Goal: Task Accomplishment & Management: Use online tool/utility

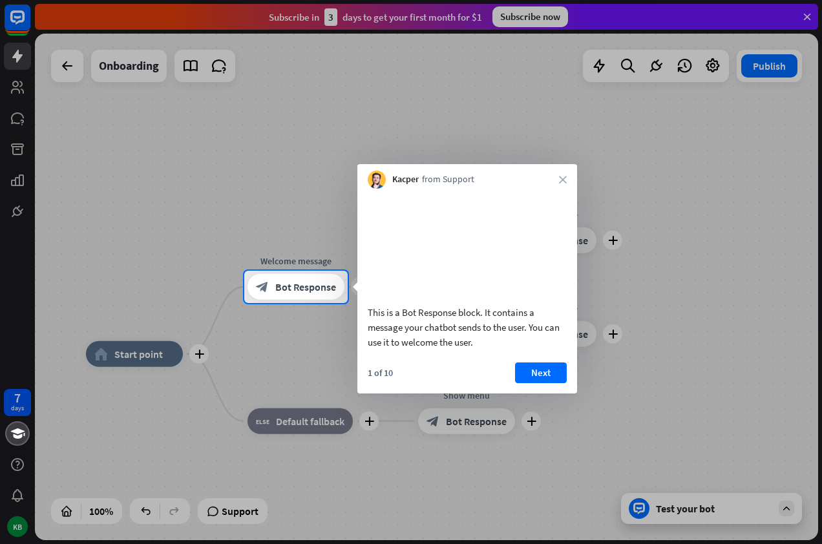
click at [144, 356] on div at bounding box center [411, 423] width 822 height 241
click at [325, 423] on div at bounding box center [411, 423] width 822 height 241
click at [298, 282] on span "Bot Response" at bounding box center [305, 286] width 61 height 13
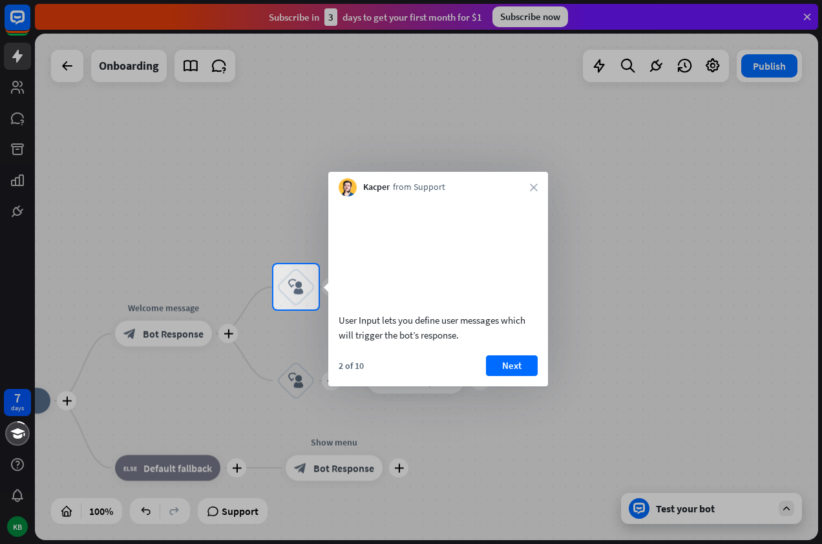
drag, startPoint x: 307, startPoint y: 286, endPoint x: 191, endPoint y: 359, distance: 137.3
click at [191, 359] on div "7 days KB close Product Help First steps Get started with ChatBot Help Center F…" at bounding box center [411, 272] width 822 height 544
click at [302, 286] on icon "block_user_input" at bounding box center [296, 287] width 16 height 16
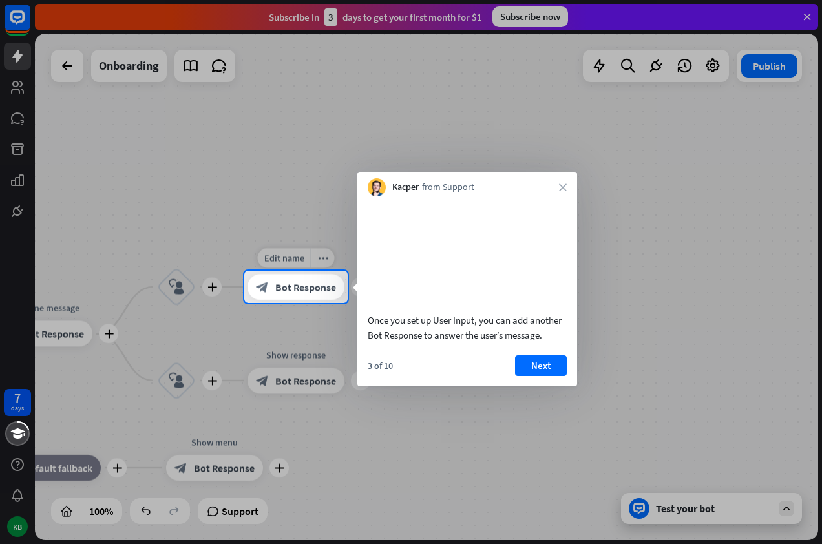
click at [300, 288] on span "Bot Response" at bounding box center [305, 286] width 61 height 13
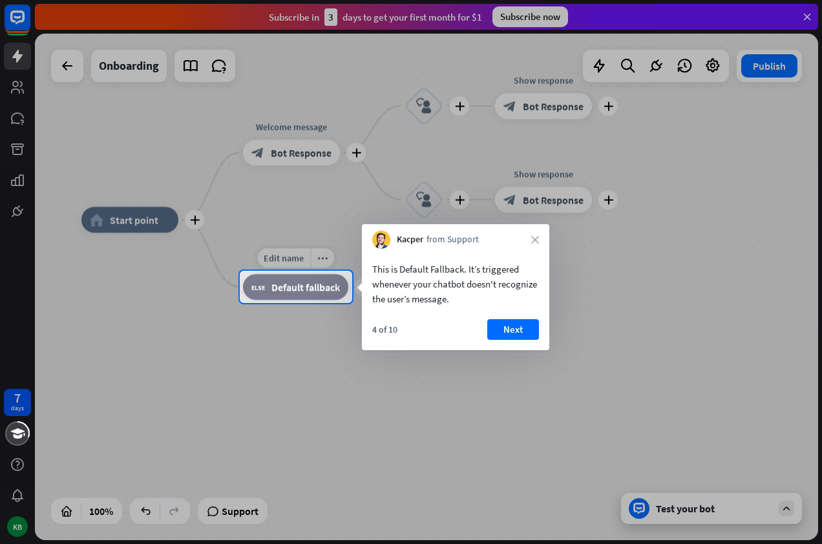
click at [295, 295] on div "block_fallback Default fallback" at bounding box center [295, 287] width 105 height 26
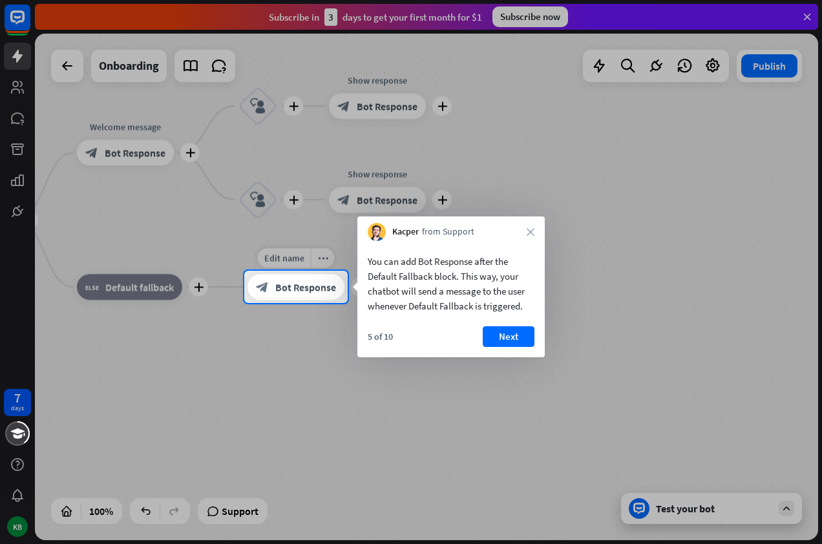
click at [295, 295] on div "block_bot_response Bot Response" at bounding box center [295, 287] width 97 height 26
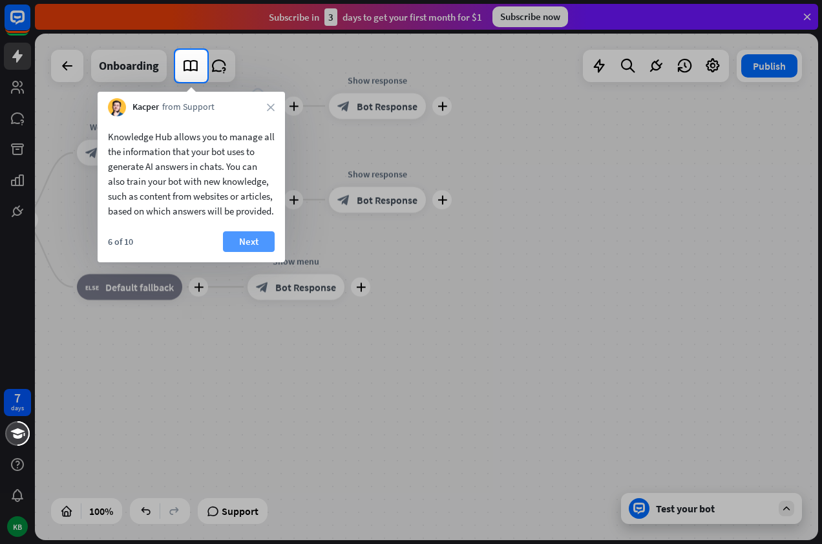
click at [245, 252] on button "Next" at bounding box center [249, 241] width 52 height 21
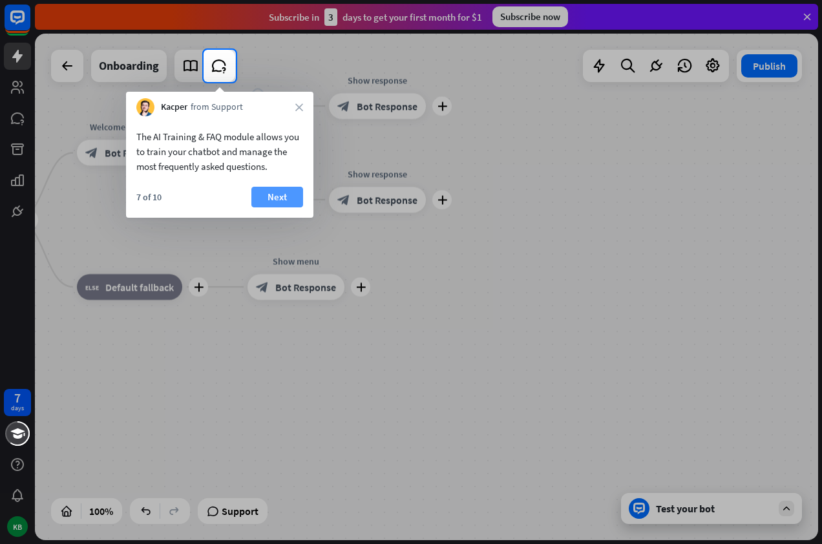
click at [280, 197] on button "Next" at bounding box center [277, 197] width 52 height 21
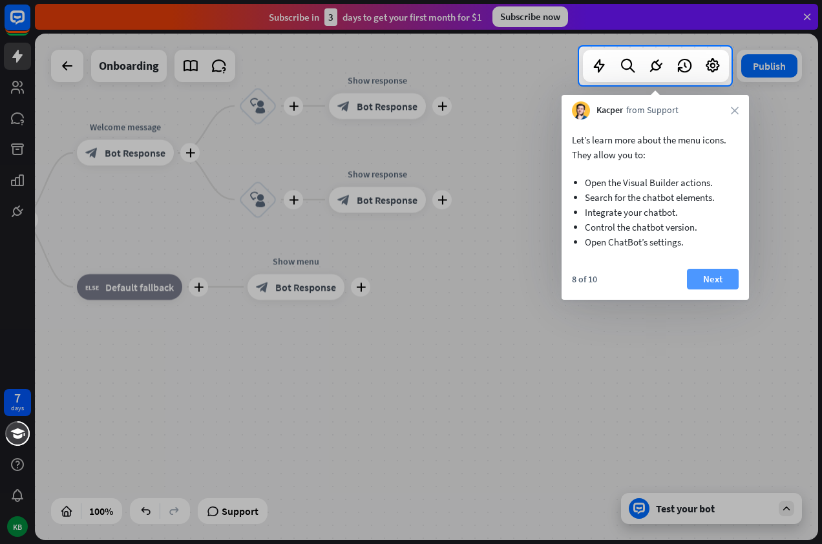
click at [723, 282] on button "Next" at bounding box center [713, 279] width 52 height 21
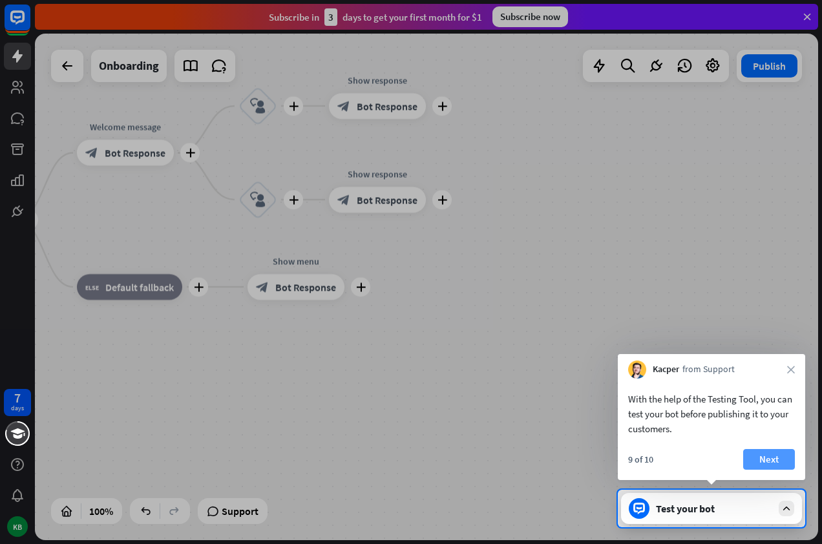
click at [772, 464] on button "Next" at bounding box center [769, 459] width 52 height 21
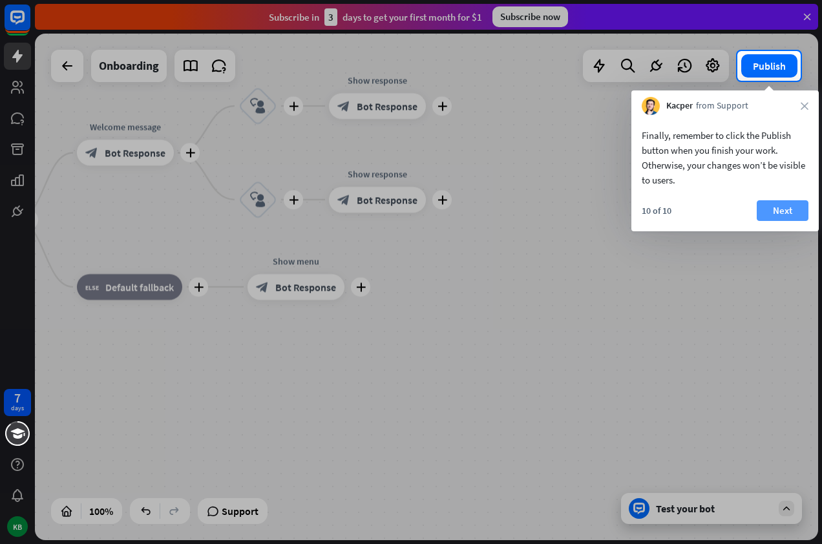
click at [781, 217] on button "Next" at bounding box center [782, 210] width 52 height 21
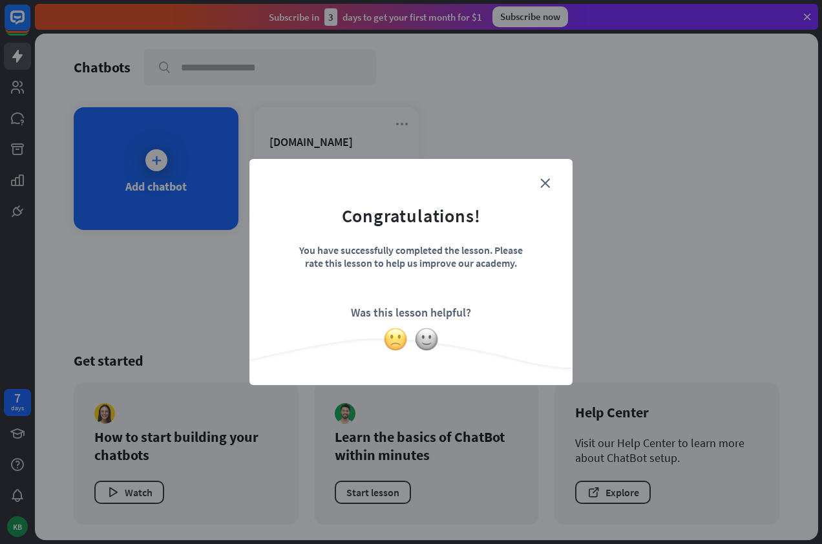
click at [394, 342] on img at bounding box center [395, 339] width 25 height 25
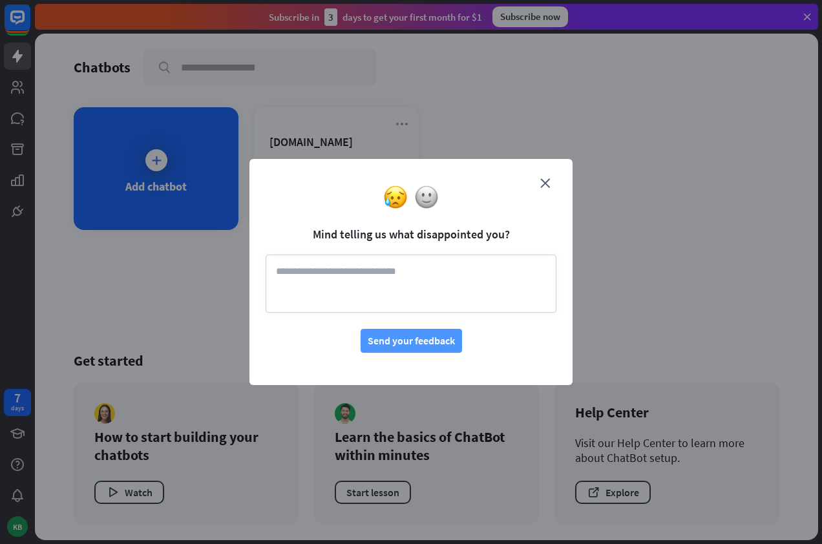
click at [425, 336] on button "Send your feedback" at bounding box center [410, 341] width 101 height 24
click at [339, 285] on textarea at bounding box center [410, 283] width 291 height 58
type textarea "*"
click at [619, 305] on div "**********" at bounding box center [411, 272] width 822 height 544
click at [437, 351] on button "Send your feedback" at bounding box center [410, 341] width 101 height 24
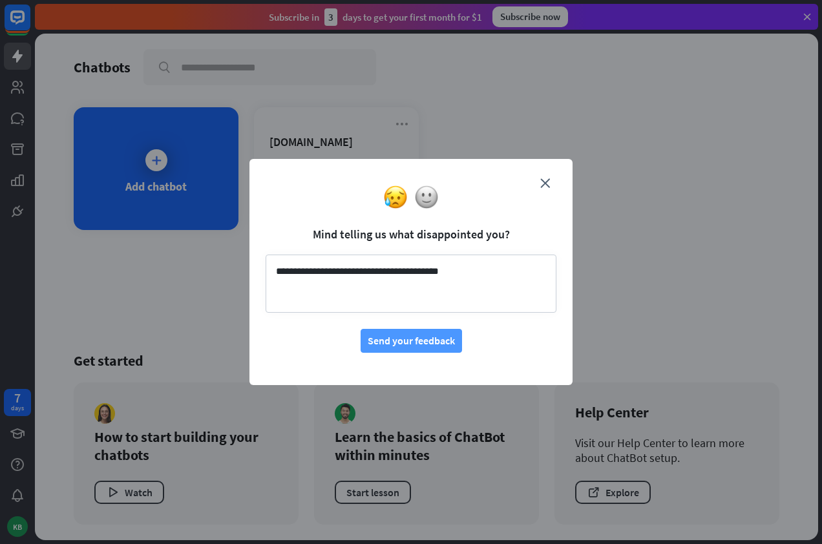
type textarea "**********"
click at [425, 341] on button "Send your feedback" at bounding box center [410, 341] width 101 height 24
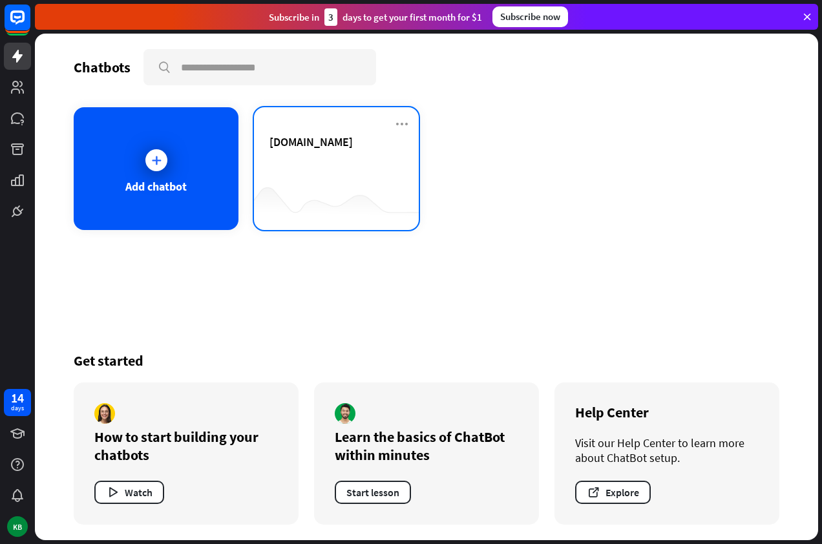
click at [330, 144] on span "[DOMAIN_NAME]" at bounding box center [310, 141] width 83 height 15
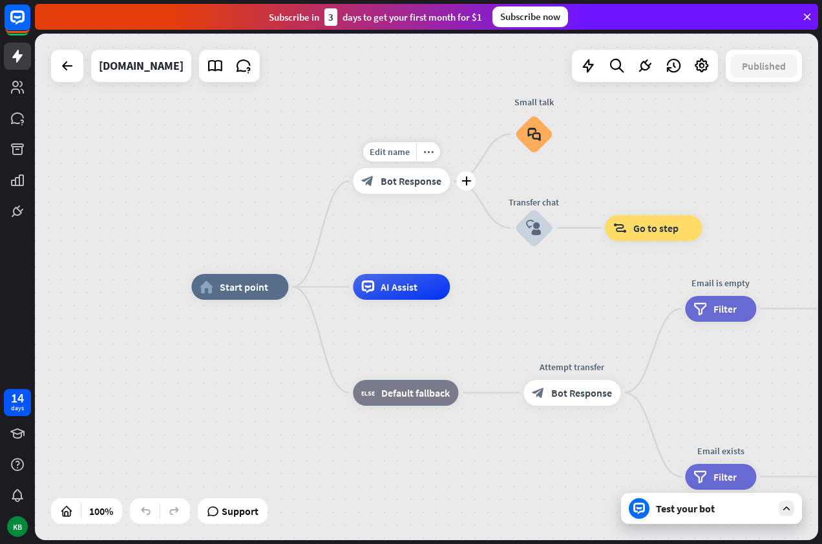
drag, startPoint x: 535, startPoint y: 131, endPoint x: 428, endPoint y: 171, distance: 114.4
click at [428, 287] on div "home_2 Start point Edit name more_horiz plus block_bot_response Bot Response Sm…" at bounding box center [582, 540] width 783 height 506
click at [252, 295] on div "home_2 Start point" at bounding box center [239, 287] width 97 height 26
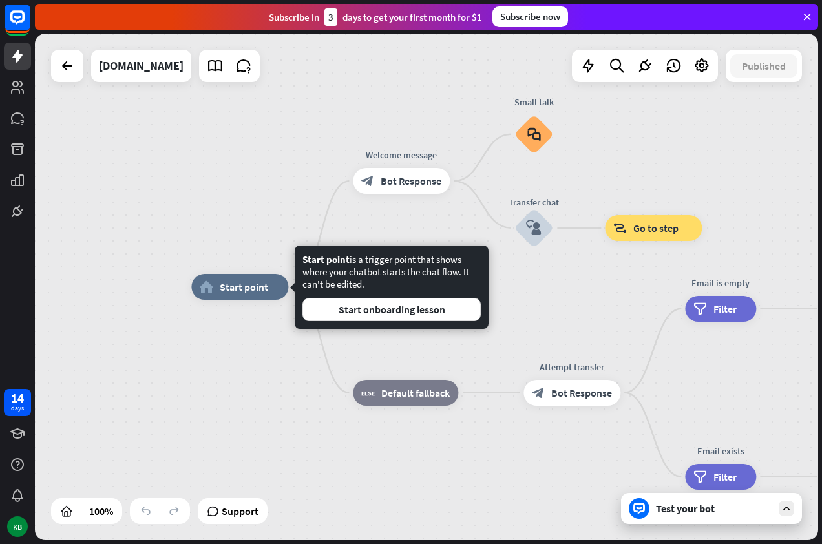
click at [535, 280] on div "home_2 Start point Welcome message block_bot_response Bot Response Small talk b…" at bounding box center [426, 287] width 783 height 506
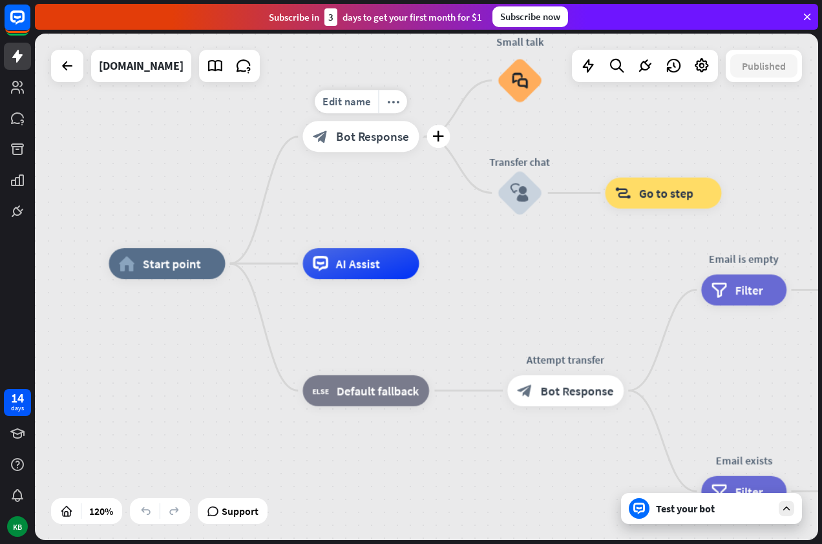
click at [353, 138] on span "Bot Response" at bounding box center [372, 137] width 73 height 16
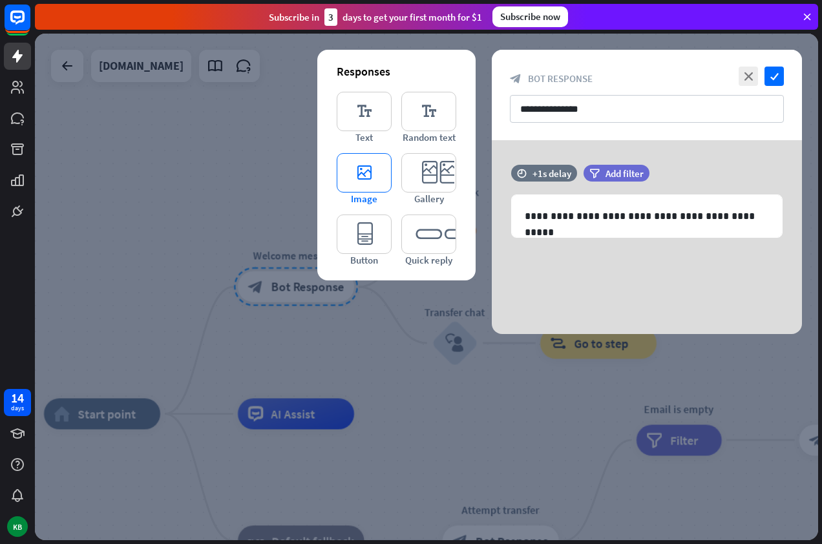
click at [372, 176] on icon "editor_image" at bounding box center [363, 172] width 55 height 39
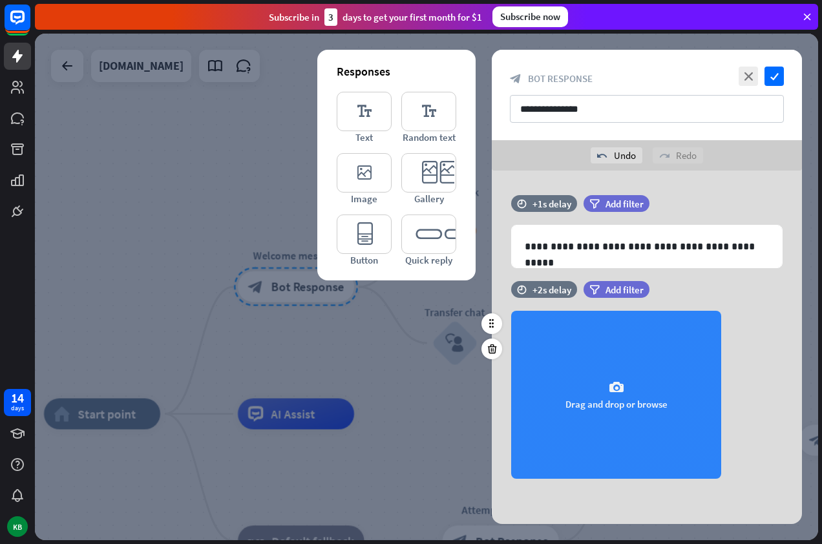
click at [625, 393] on div "camera Drag and drop or browse" at bounding box center [616, 395] width 210 height 168
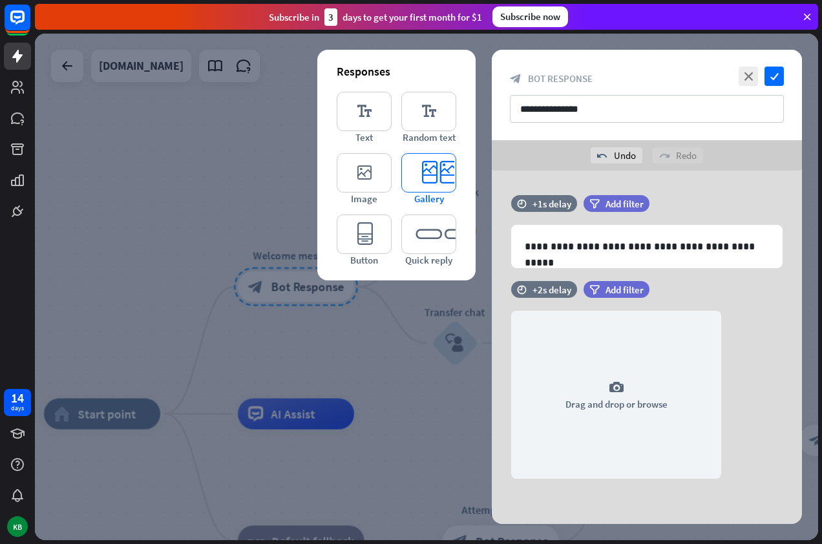
click at [417, 171] on icon "editor_card" at bounding box center [428, 172] width 55 height 39
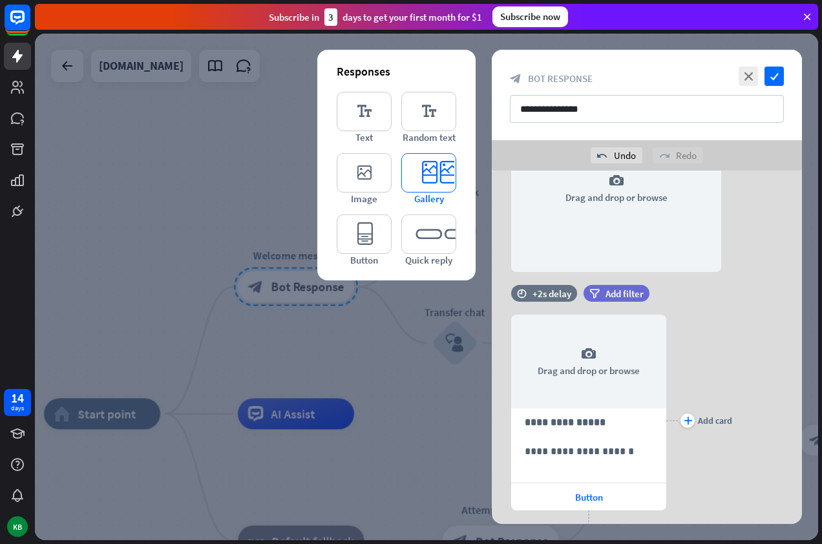
scroll to position [274, 0]
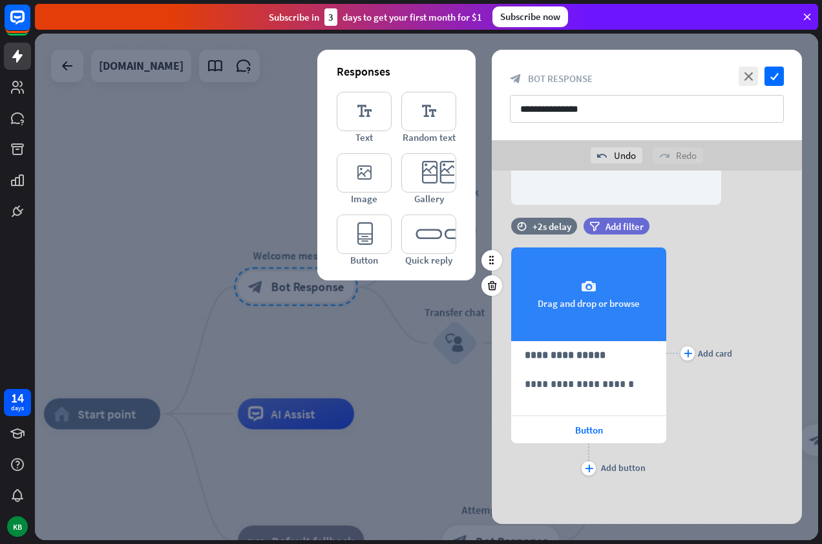
click at [588, 298] on div "camera Drag and drop or browse" at bounding box center [588, 294] width 155 height 94
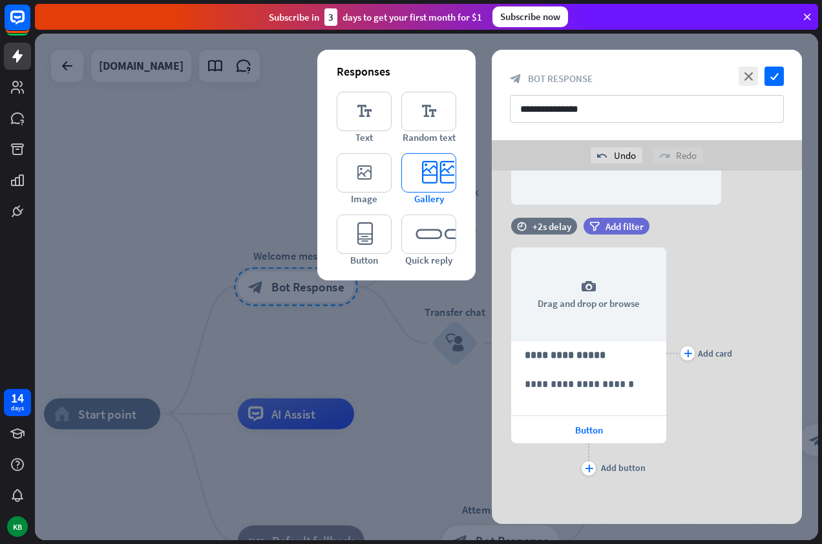
click at [425, 172] on icon "editor_card" at bounding box center [428, 172] width 55 height 39
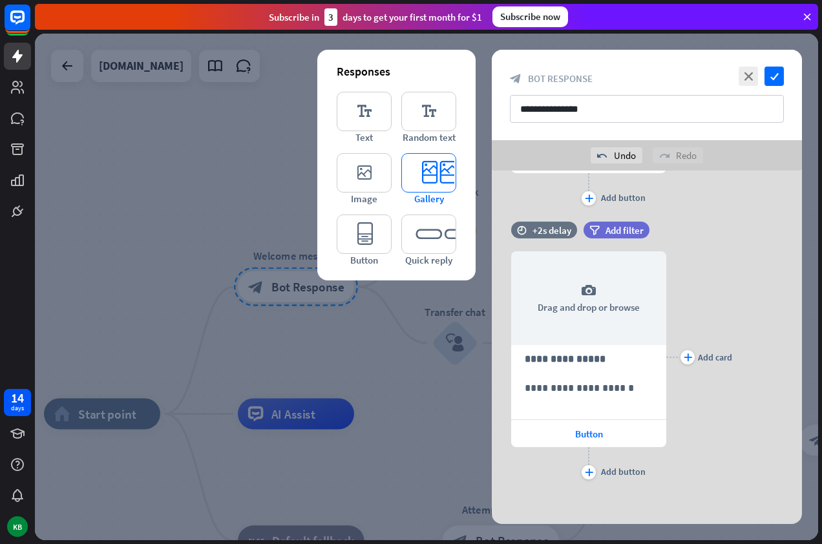
scroll to position [548, 0]
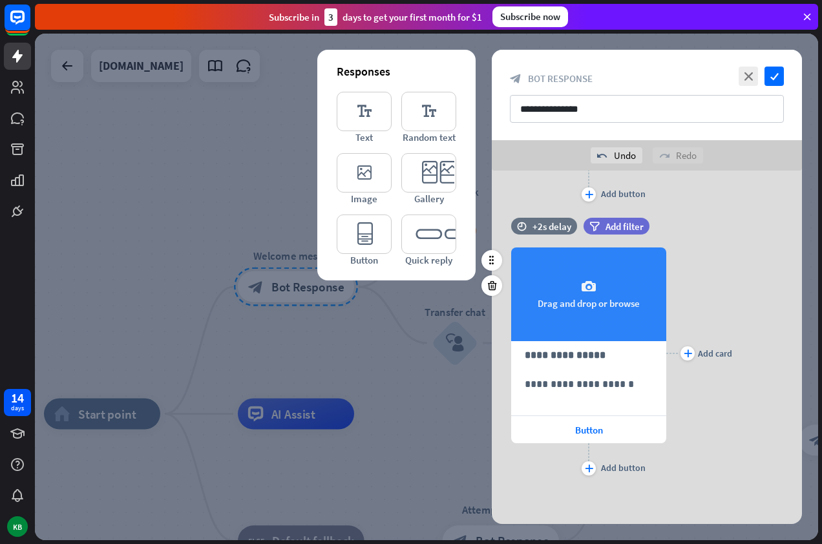
click at [575, 290] on div "camera Drag and drop or browse" at bounding box center [588, 294] width 155 height 94
click at [603, 298] on div "camera Drag and drop or browse" at bounding box center [588, 294] width 155 height 94
click at [583, 295] on div "camera Drag and drop or browse" at bounding box center [588, 294] width 155 height 94
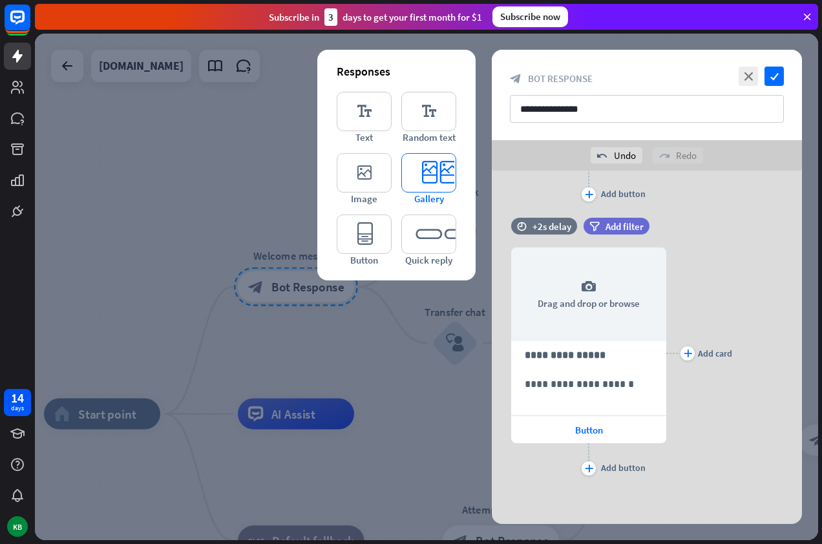
click at [434, 191] on icon "editor_card" at bounding box center [428, 172] width 55 height 39
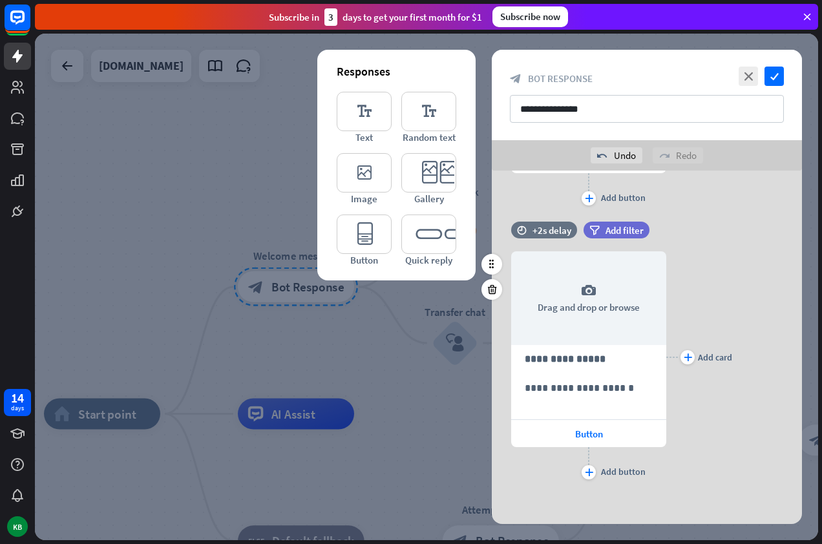
scroll to position [822, 0]
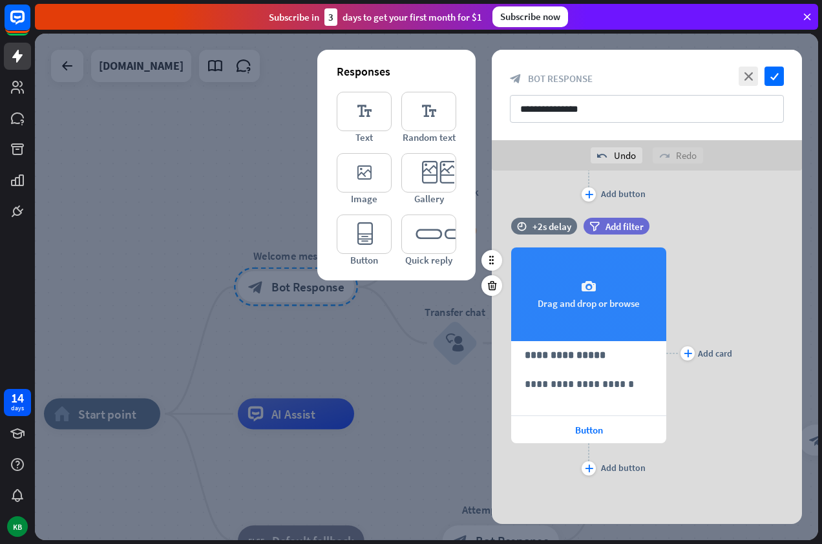
click at [594, 285] on icon "camera" at bounding box center [589, 287] width 16 height 16
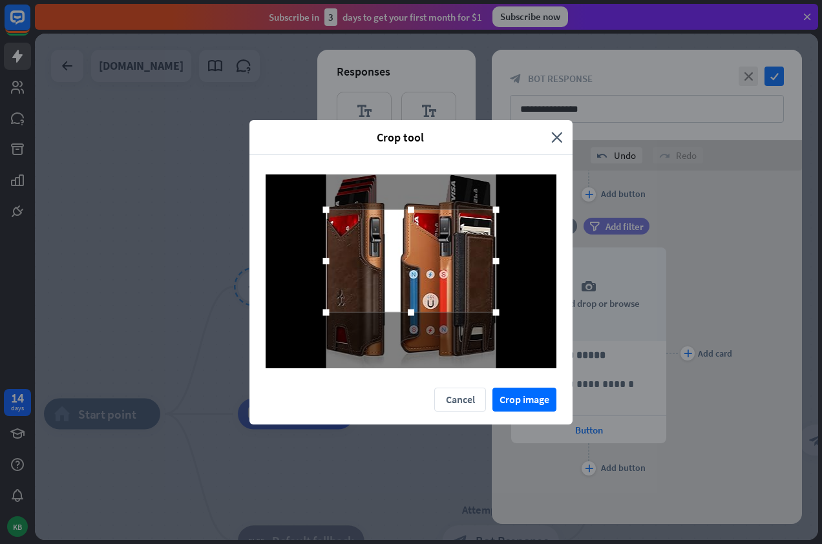
drag, startPoint x: 414, startPoint y: 232, endPoint x: 400, endPoint y: 169, distance: 64.9
click at [400, 169] on div at bounding box center [410, 271] width 323 height 233
drag, startPoint x: 410, startPoint y: 211, endPoint x: 407, endPoint y: 181, distance: 30.5
click at [407, 181] on div at bounding box center [410, 271] width 291 height 194
drag, startPoint x: 495, startPoint y: 209, endPoint x: 495, endPoint y: 187, distance: 22.6
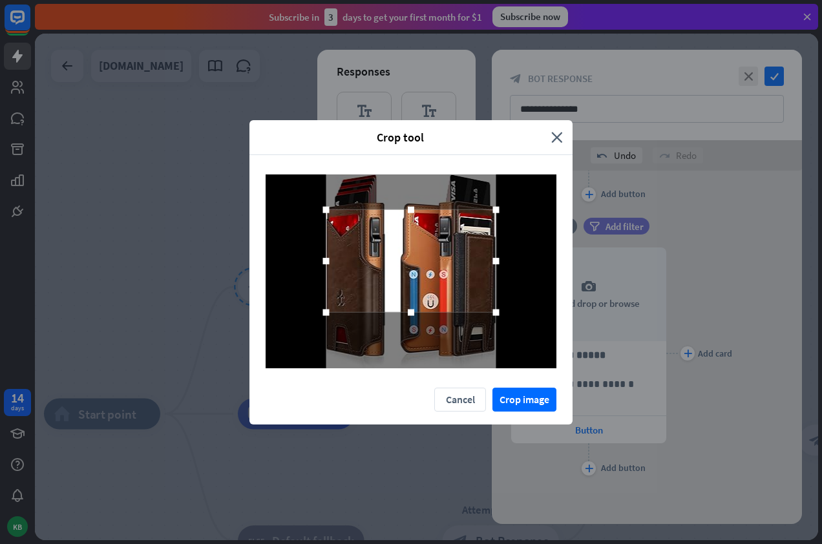
click at [495, 187] on div at bounding box center [410, 271] width 291 height 194
drag, startPoint x: 497, startPoint y: 210, endPoint x: 526, endPoint y: 225, distance: 32.4
click at [526, 220] on div at bounding box center [410, 271] width 291 height 194
drag, startPoint x: 497, startPoint y: 260, endPoint x: 493, endPoint y: 300, distance: 39.5
click at [493, 300] on div at bounding box center [409, 261] width 167 height 101
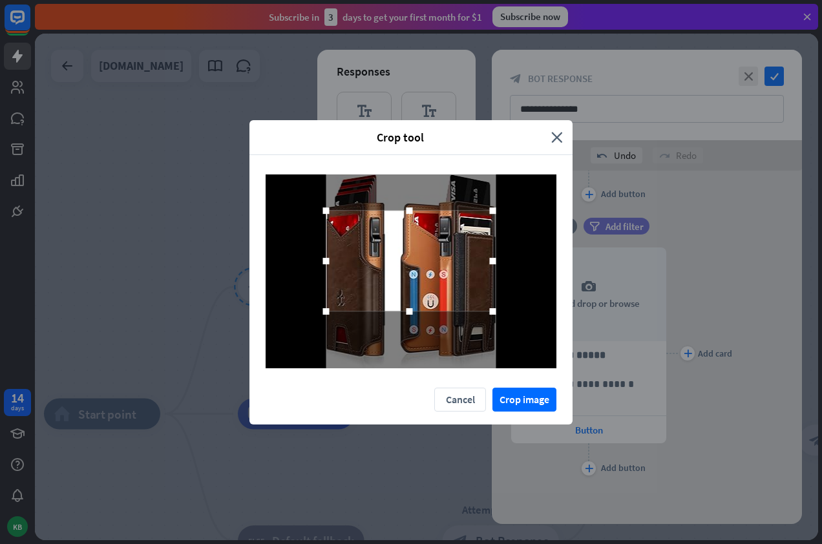
drag, startPoint x: 404, startPoint y: 304, endPoint x: 403, endPoint y: 312, distance: 8.4
click at [403, 312] on div at bounding box center [409, 311] width 19 height 19
click at [411, 314] on div at bounding box center [409, 311] width 6 height 6
drag, startPoint x: 324, startPoint y: 258, endPoint x: 334, endPoint y: 258, distance: 9.7
click at [334, 258] on div at bounding box center [336, 261] width 6 height 6
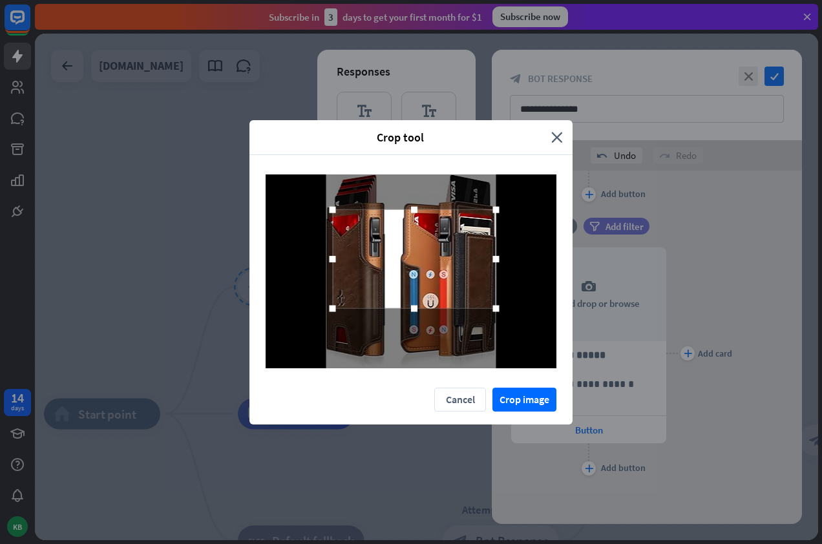
drag, startPoint x: 397, startPoint y: 214, endPoint x: 391, endPoint y: 170, distance: 44.9
click at [391, 170] on div at bounding box center [410, 271] width 323 height 233
click at [422, 209] on div at bounding box center [413, 209] width 19 height 19
drag, startPoint x: 417, startPoint y: 207, endPoint x: 417, endPoint y: 201, distance: 6.5
click at [417, 201] on div at bounding box center [413, 209] width 19 height 19
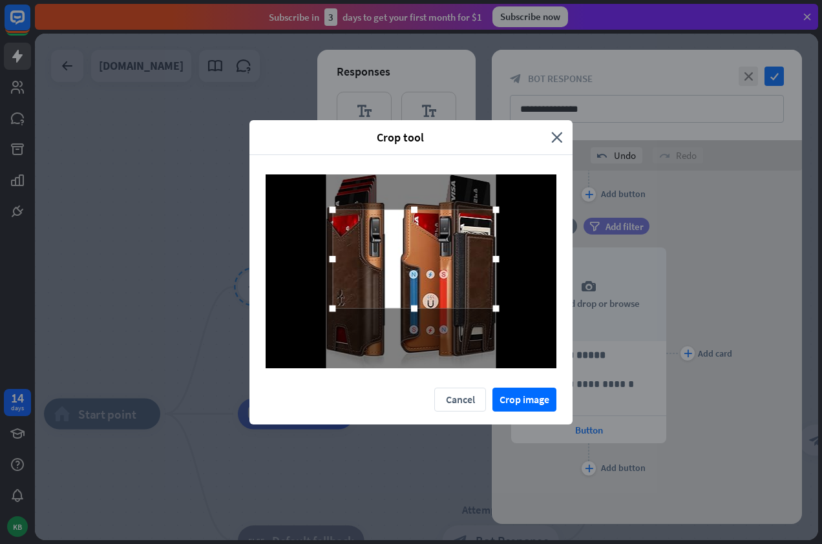
drag, startPoint x: 417, startPoint y: 307, endPoint x: 424, endPoint y: 340, distance: 32.9
click at [422, 340] on div at bounding box center [410, 271] width 291 height 194
drag, startPoint x: 495, startPoint y: 302, endPoint x: 499, endPoint y: 320, distance: 19.1
click at [499, 320] on div at bounding box center [410, 271] width 291 height 194
click at [440, 274] on div at bounding box center [414, 258] width 163 height 99
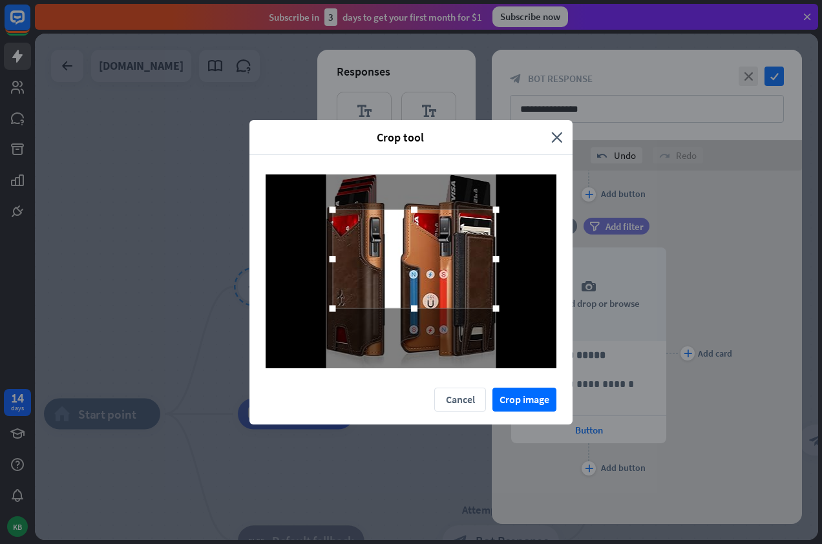
click at [440, 274] on div at bounding box center [414, 258] width 163 height 99
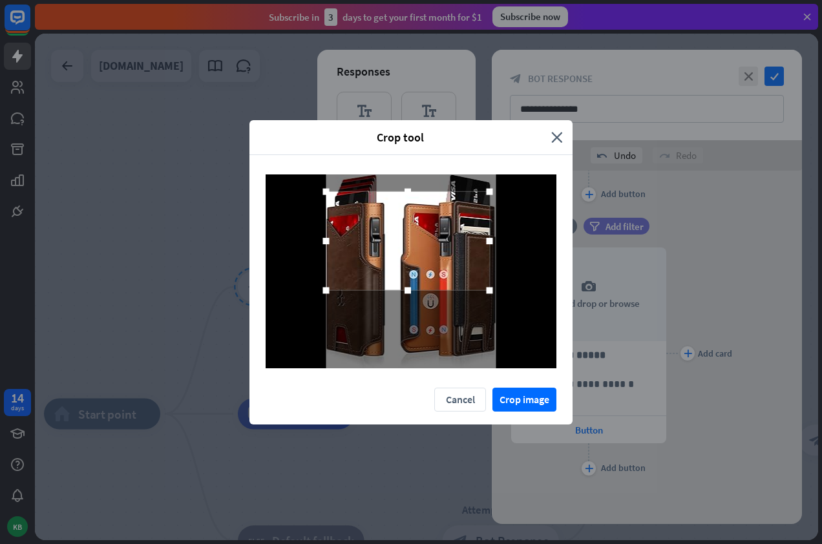
drag, startPoint x: 440, startPoint y: 273, endPoint x: 426, endPoint y: 255, distance: 22.5
click at [426, 255] on div at bounding box center [407, 240] width 163 height 99
drag, startPoint x: 490, startPoint y: 243, endPoint x: 512, endPoint y: 238, distance: 22.1
click at [512, 238] on div at bounding box center [410, 271] width 291 height 194
drag, startPoint x: 496, startPoint y: 297, endPoint x: 499, endPoint y: 319, distance: 22.2
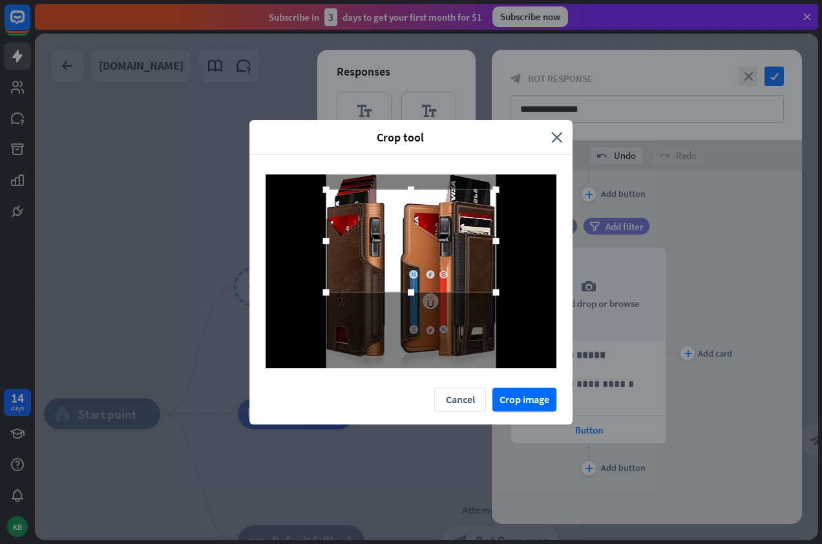
click at [499, 319] on div at bounding box center [410, 271] width 291 height 194
drag, startPoint x: 327, startPoint y: 291, endPoint x: 323, endPoint y: 304, distance: 13.5
click at [323, 304] on div at bounding box center [410, 271] width 291 height 194
click at [516, 401] on button "Crop image" at bounding box center [524, 400] width 64 height 24
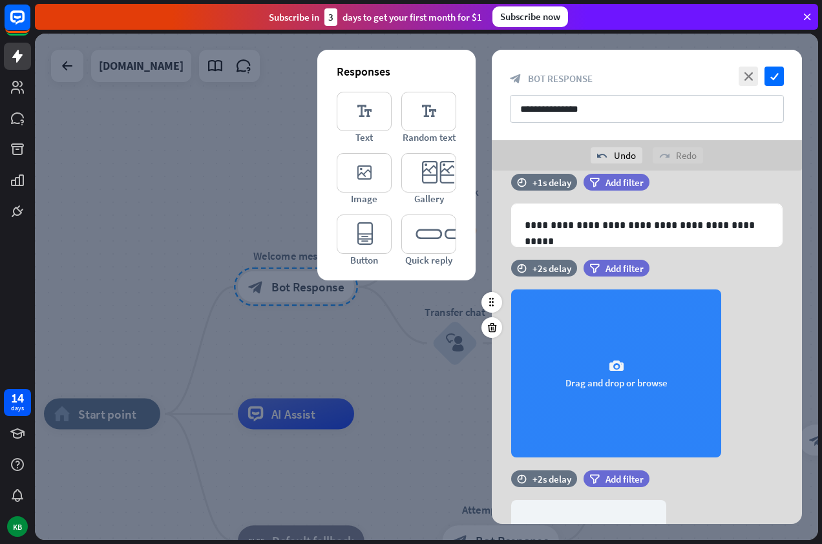
scroll to position [0, 0]
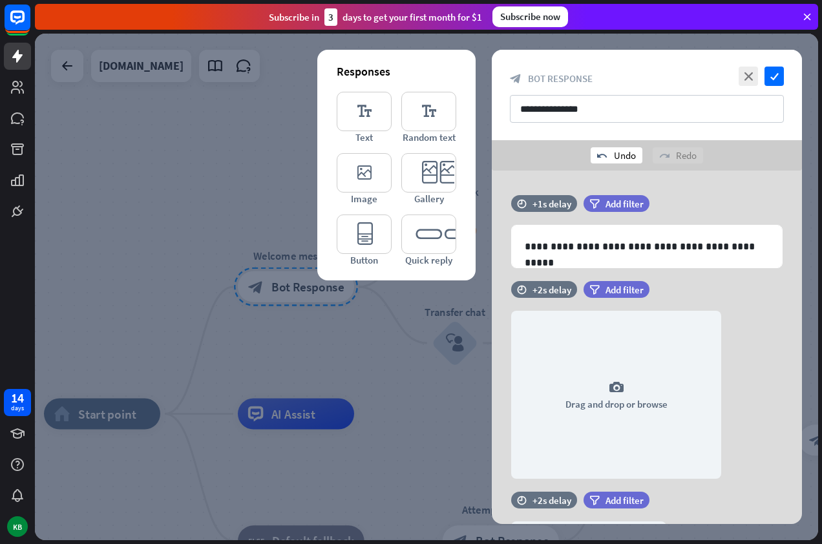
click at [608, 155] on div "undo Undo" at bounding box center [616, 155] width 52 height 16
click at [749, 81] on icon "close" at bounding box center [747, 76] width 19 height 19
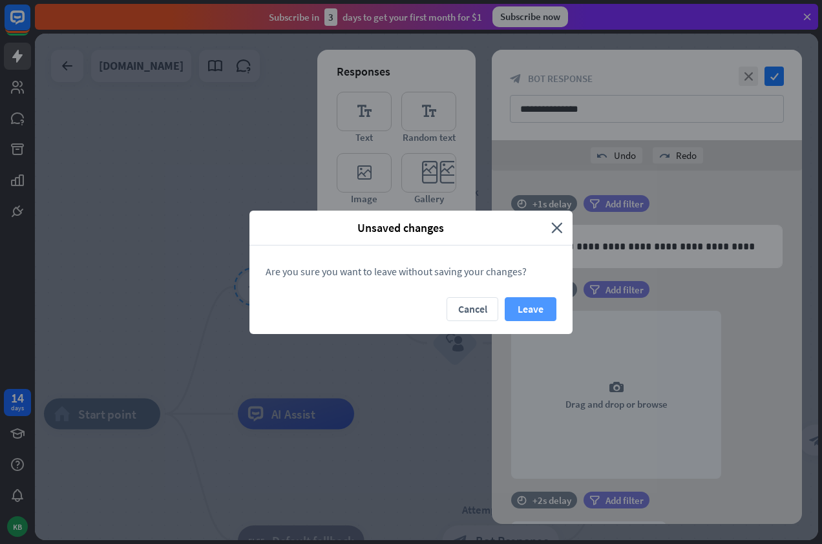
click at [533, 315] on button "Leave" at bounding box center [530, 309] width 52 height 24
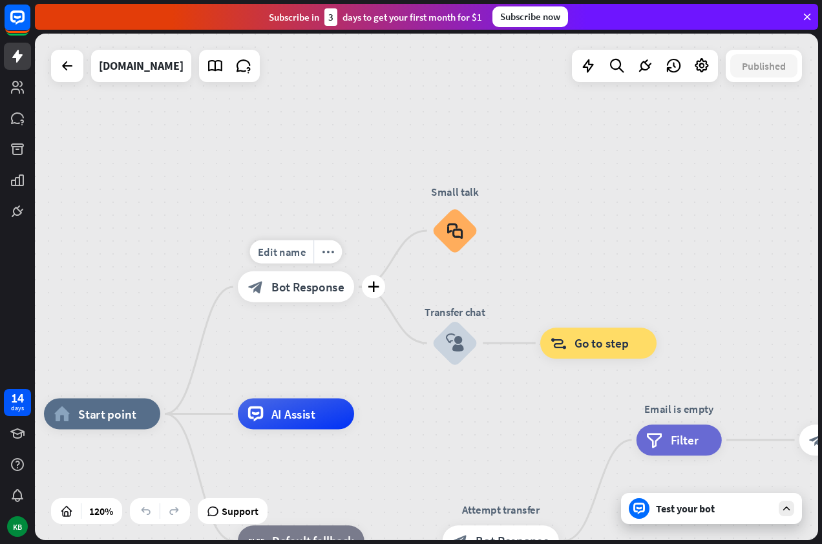
click at [347, 291] on div "block_bot_response Bot Response" at bounding box center [296, 286] width 116 height 31
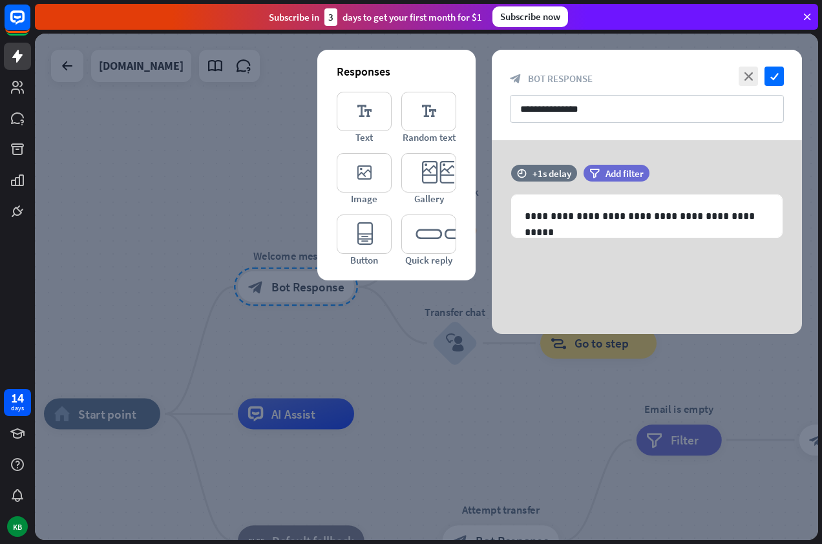
click at [471, 375] on div at bounding box center [426, 287] width 783 height 506
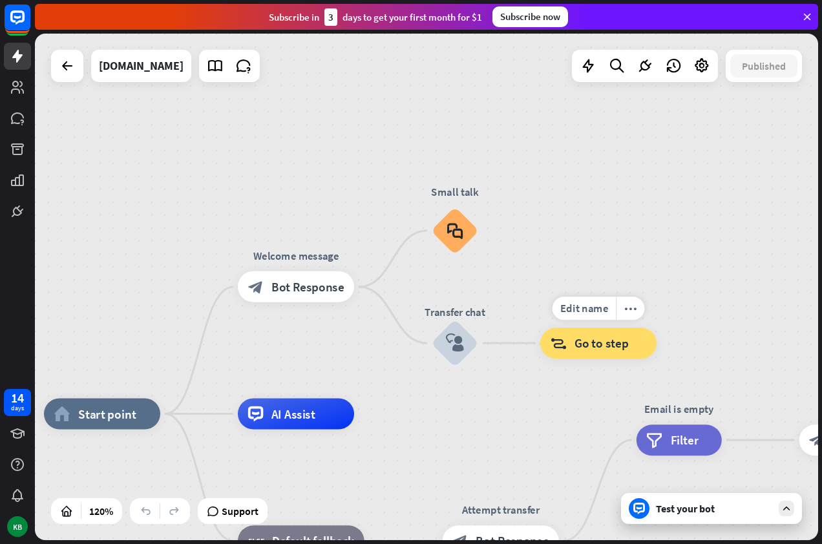
click at [595, 348] on span "Go to step" at bounding box center [601, 343] width 54 height 16
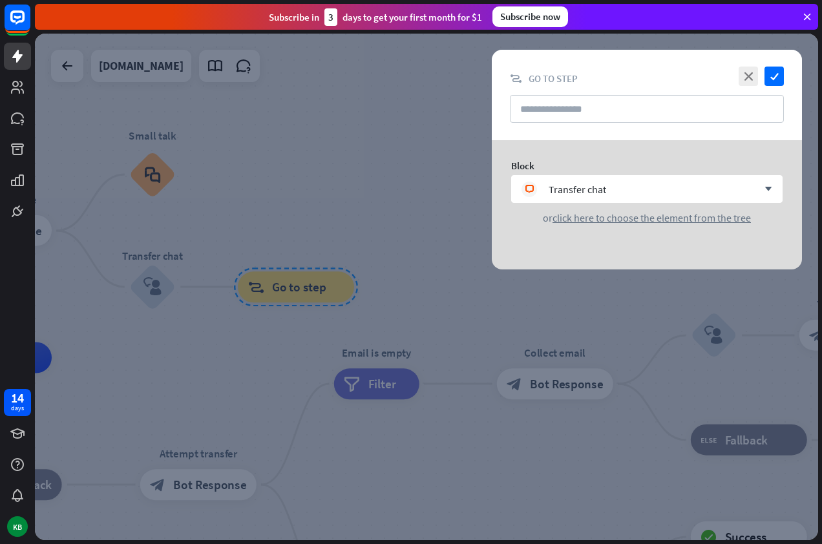
click at [304, 284] on div at bounding box center [426, 287] width 783 height 506
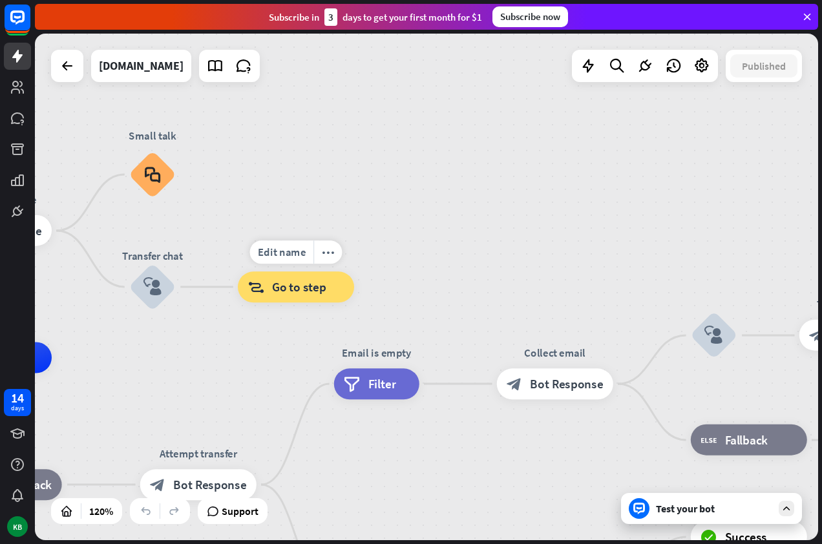
click at [297, 280] on span "Go to step" at bounding box center [299, 287] width 54 height 16
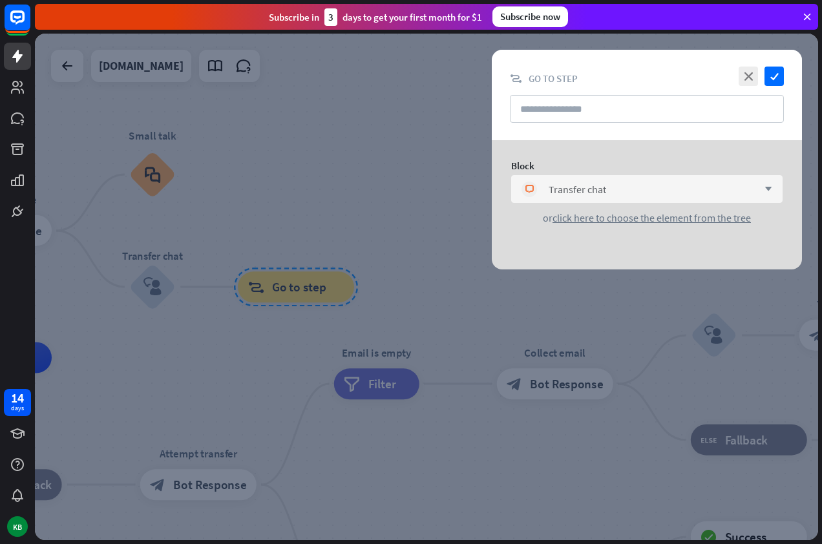
click at [769, 185] on icon "arrow_down" at bounding box center [765, 189] width 14 height 8
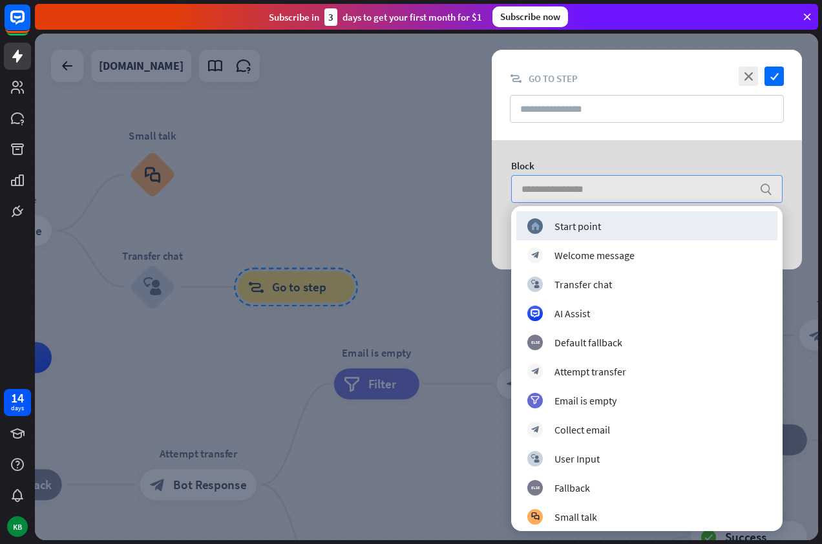
click at [769, 185] on icon "search" at bounding box center [765, 189] width 13 height 13
click at [690, 146] on div "Block search or click here to choose the element from the tree" at bounding box center [646, 191] width 310 height 103
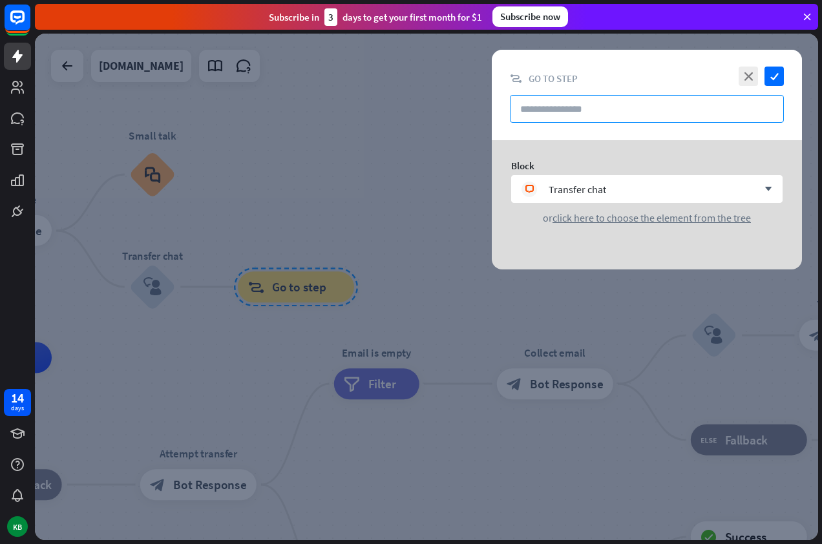
click at [582, 108] on input "text" at bounding box center [647, 109] width 274 height 28
click at [745, 78] on icon "close" at bounding box center [747, 76] width 19 height 19
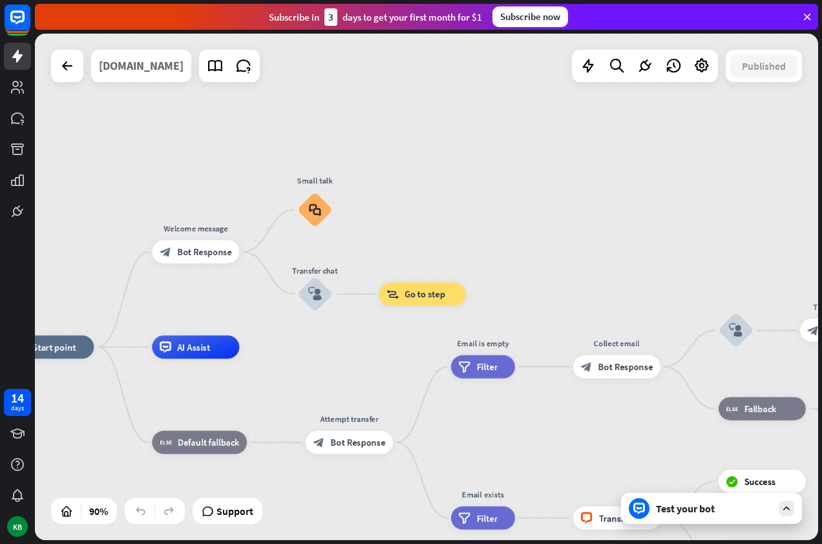
click at [143, 65] on div "[DOMAIN_NAME]" at bounding box center [141, 66] width 85 height 32
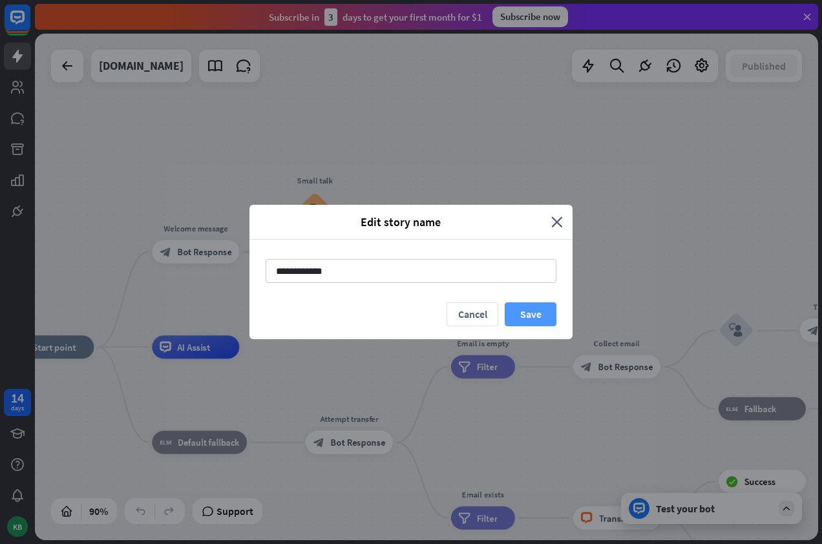
click at [534, 311] on button "Save" at bounding box center [530, 314] width 52 height 24
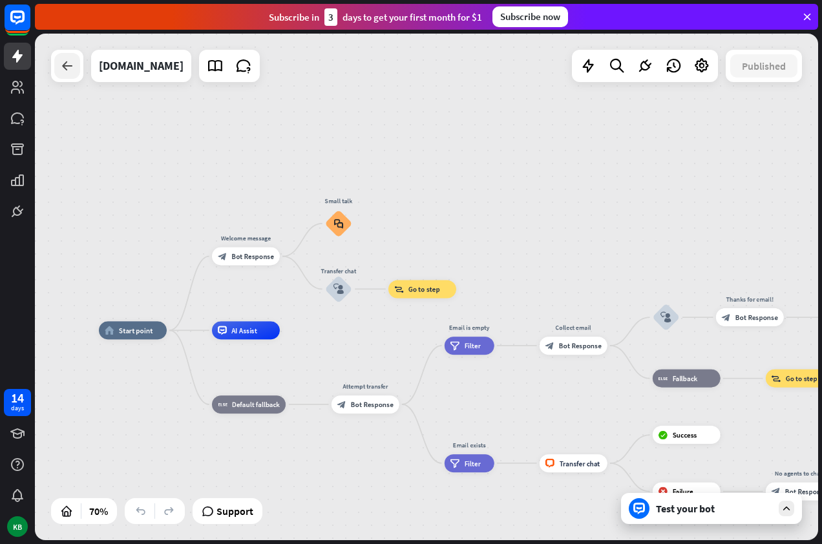
click at [66, 68] on icon at bounding box center [67, 66] width 16 height 16
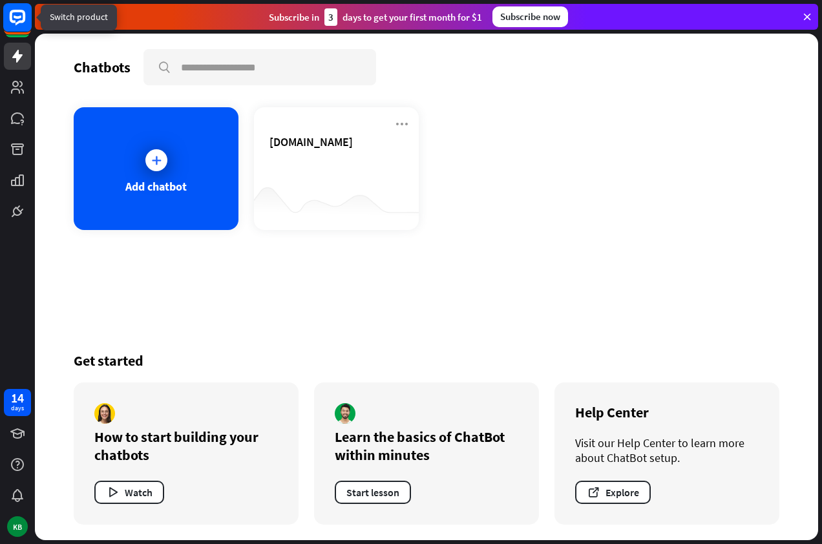
click at [11, 28] on rect at bounding box center [17, 17] width 28 height 28
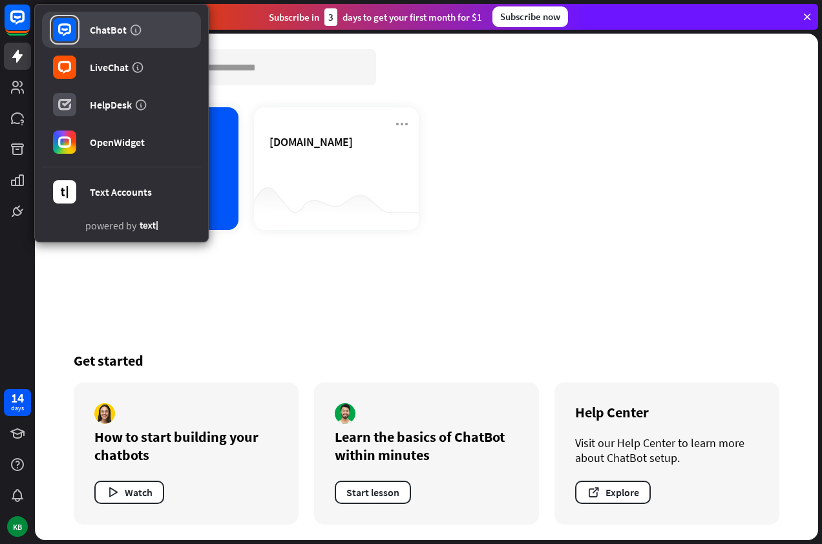
click at [87, 28] on link "ChatBot" at bounding box center [121, 30] width 159 height 36
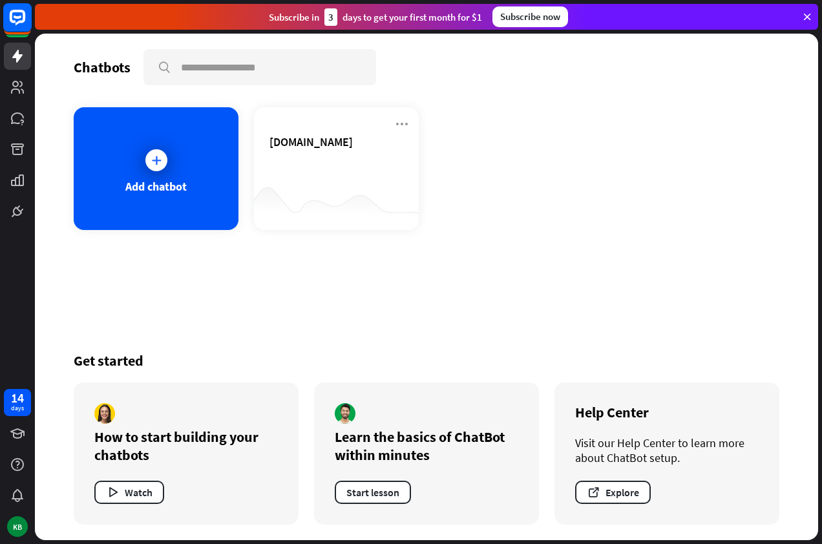
click at [19, 33] on rect at bounding box center [17, 21] width 27 height 27
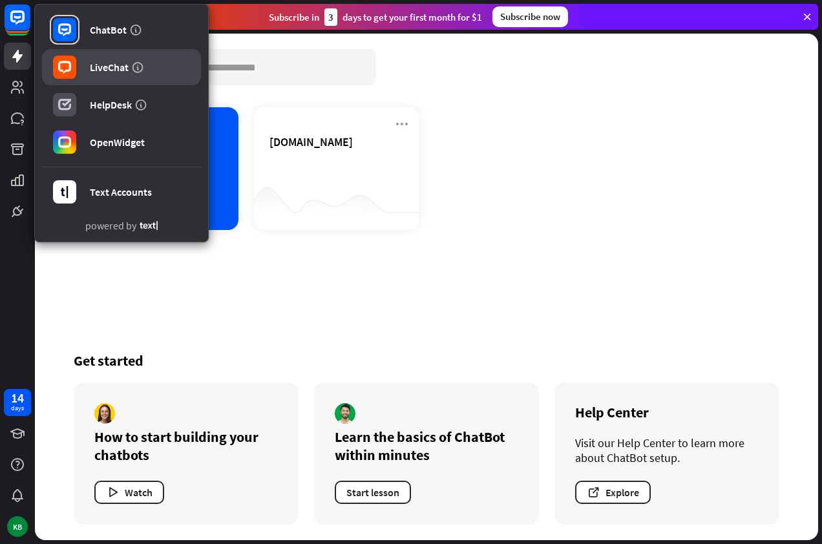
click at [116, 70] on div "LiveChat" at bounding box center [109, 67] width 39 height 13
